Goal: Information Seeking & Learning: Learn about a topic

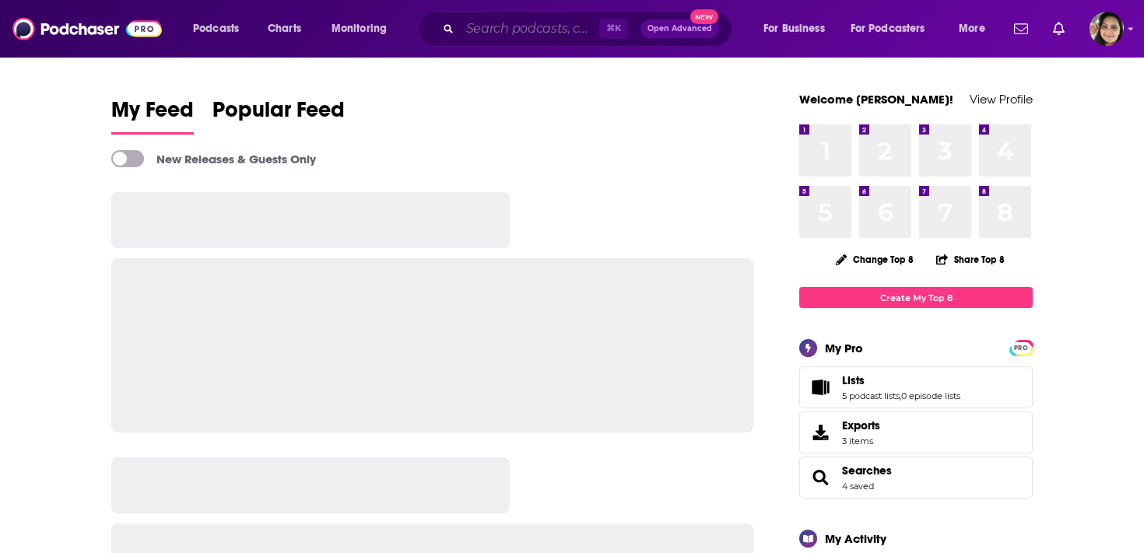
click at [482, 35] on input "Search podcasts, credits, & more..." at bounding box center [529, 28] width 139 height 25
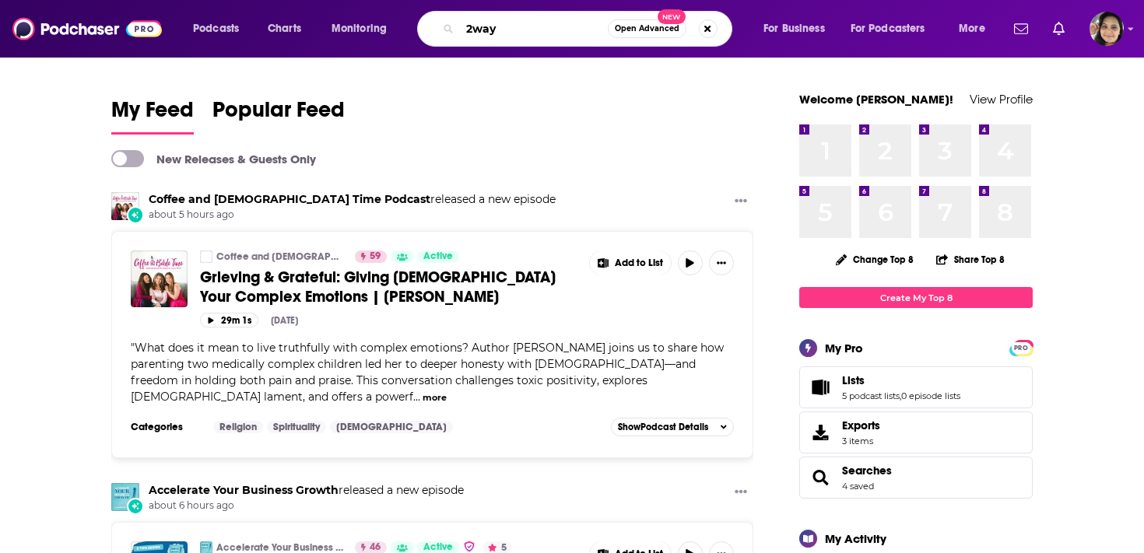
type input "2way"
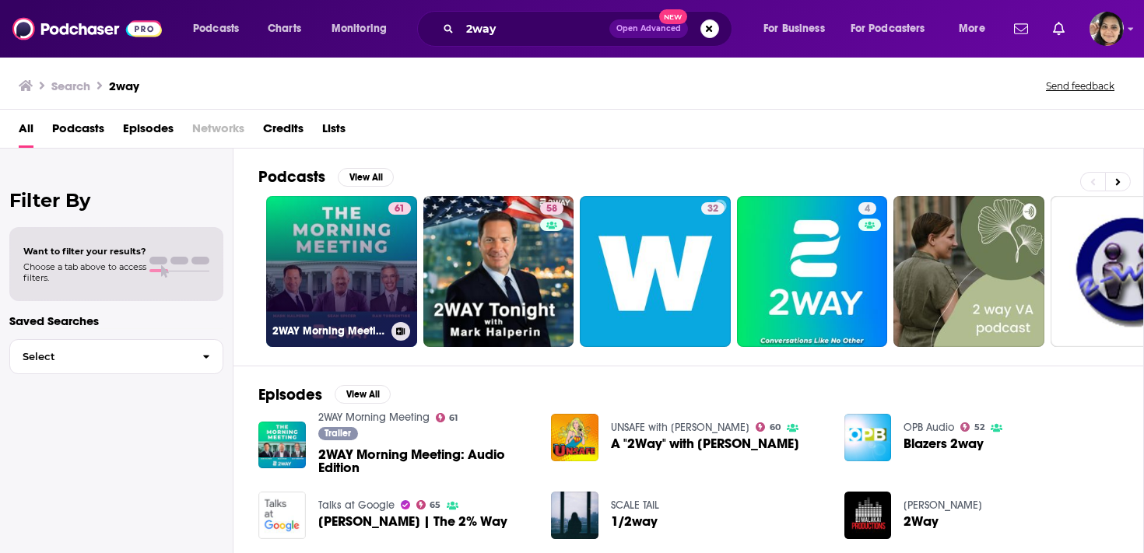
click at [357, 271] on link "61 2WAY Morning Meeting" at bounding box center [341, 271] width 151 height 151
